Goal: Information Seeking & Learning: Understand process/instructions

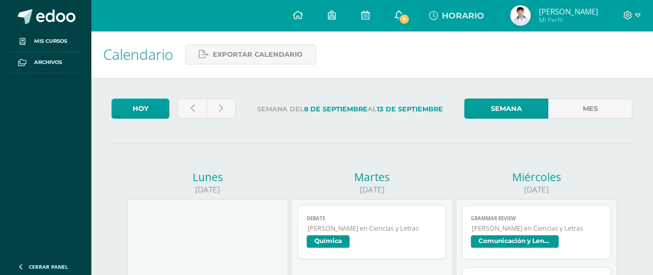
click at [395, 22] on link "8" at bounding box center [398, 15] width 33 height 31
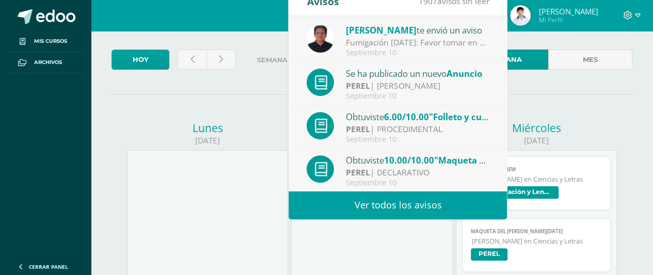
scroll to position [56, 0]
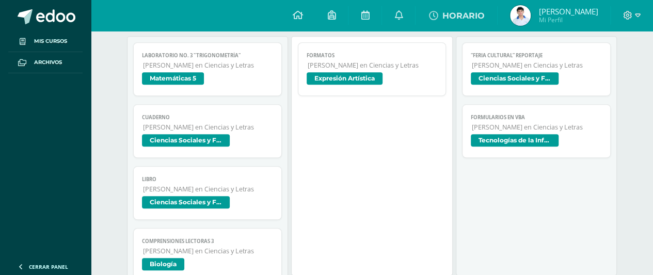
scroll to position [467, 0]
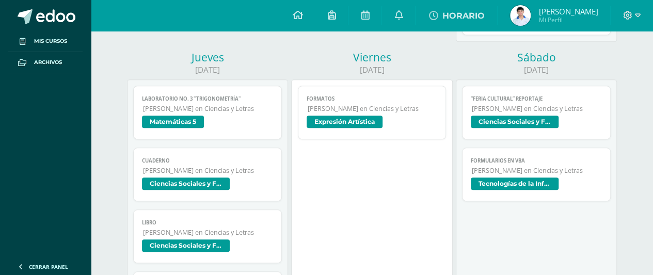
drag, startPoint x: 482, startPoint y: 141, endPoint x: 337, endPoint y: 183, distance: 151.2
click at [337, 183] on div "Formatos Expresión Artística Cargando contenido Formatos Quinto Bachillerato en…" at bounding box center [371, 200] width 161 height 240
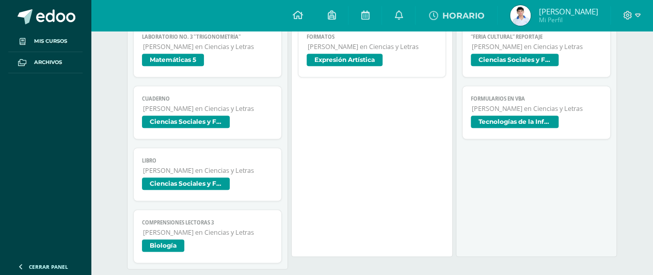
scroll to position [484, 0]
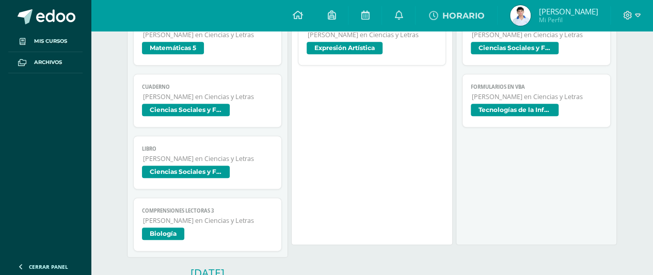
click at [163, 230] on span "Biología" at bounding box center [163, 234] width 42 height 12
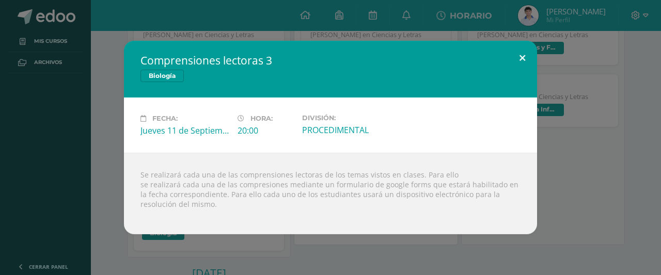
click at [516, 58] on button at bounding box center [522, 58] width 29 height 35
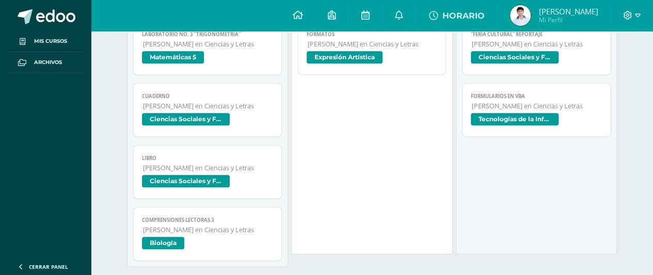
scroll to position [475, 0]
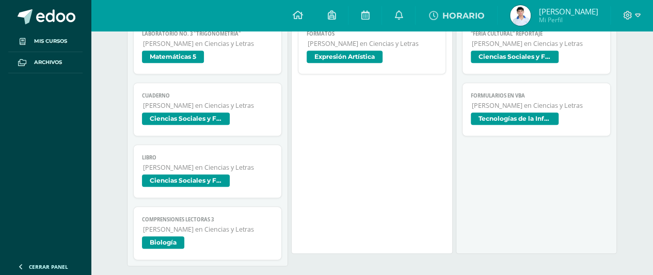
click at [183, 228] on span "[PERSON_NAME] en Ciencias y Letras" at bounding box center [208, 229] width 130 height 9
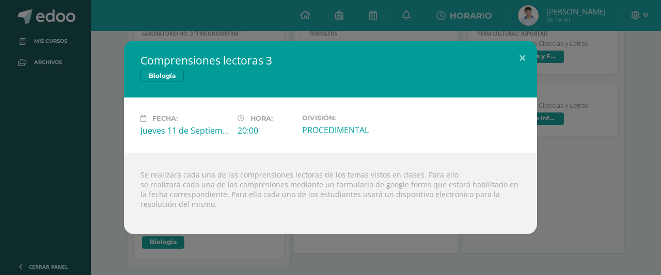
click at [152, 210] on div at bounding box center [331, 213] width 380 height 8
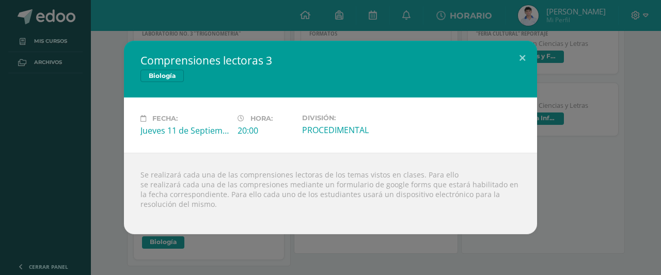
click at [152, 210] on div at bounding box center [331, 213] width 380 height 8
click at [536, 57] on button at bounding box center [522, 58] width 29 height 35
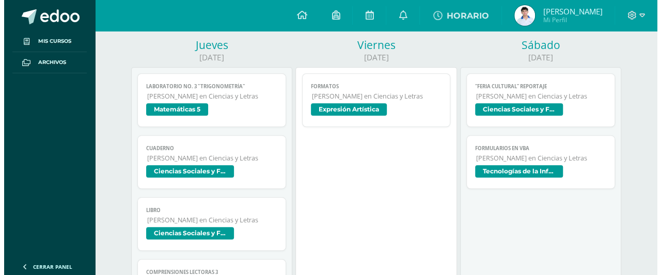
scroll to position [422, 0]
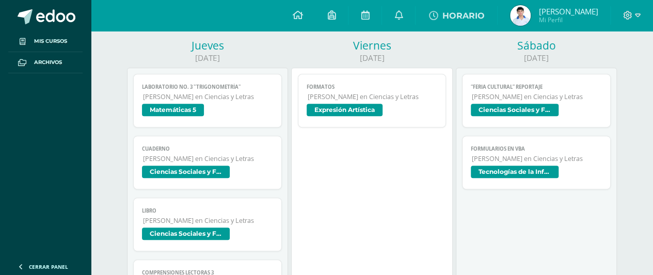
click at [478, 114] on span "Ciencias Sociales y Formación Ciudadana 5" at bounding box center [536, 111] width 131 height 15
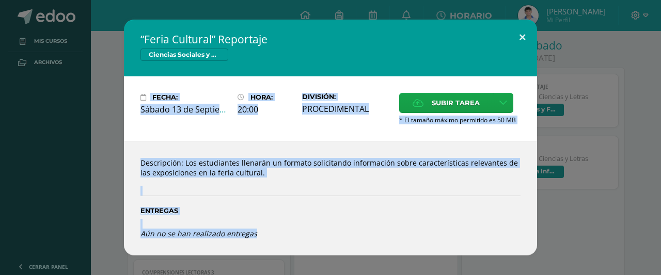
click at [518, 39] on button at bounding box center [522, 37] width 29 height 35
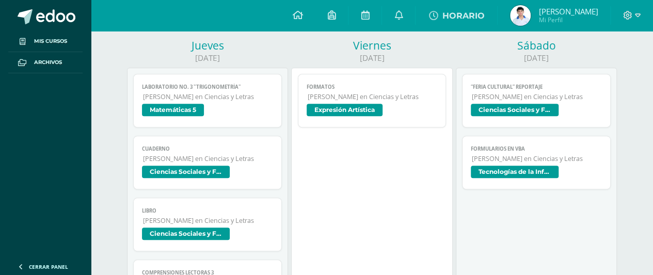
click at [503, 166] on span "Tecnologías de la Información y Comunicación 5" at bounding box center [515, 172] width 88 height 12
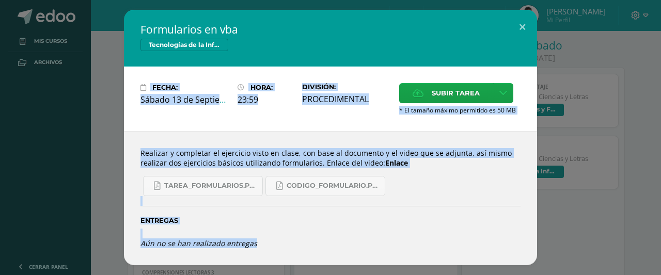
click at [405, 232] on div "Entregas" at bounding box center [331, 217] width 380 height 42
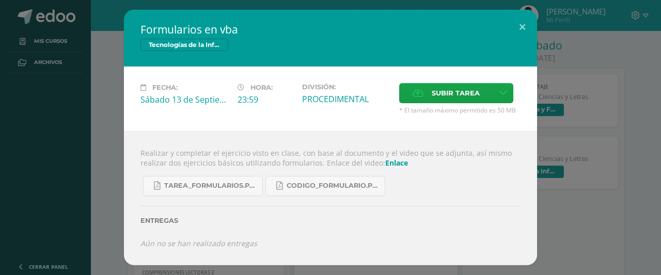
click at [387, 163] on link "Enlace" at bounding box center [396, 163] width 23 height 10
click at [209, 187] on span "Tarea_formularios.pdf" at bounding box center [210, 186] width 93 height 8
click at [310, 186] on span "CODIGO_formulario.pdf" at bounding box center [333, 186] width 93 height 8
click at [385, 160] on link "Enlace" at bounding box center [396, 163] width 23 height 10
